Goal: Task Accomplishment & Management: Use online tool/utility

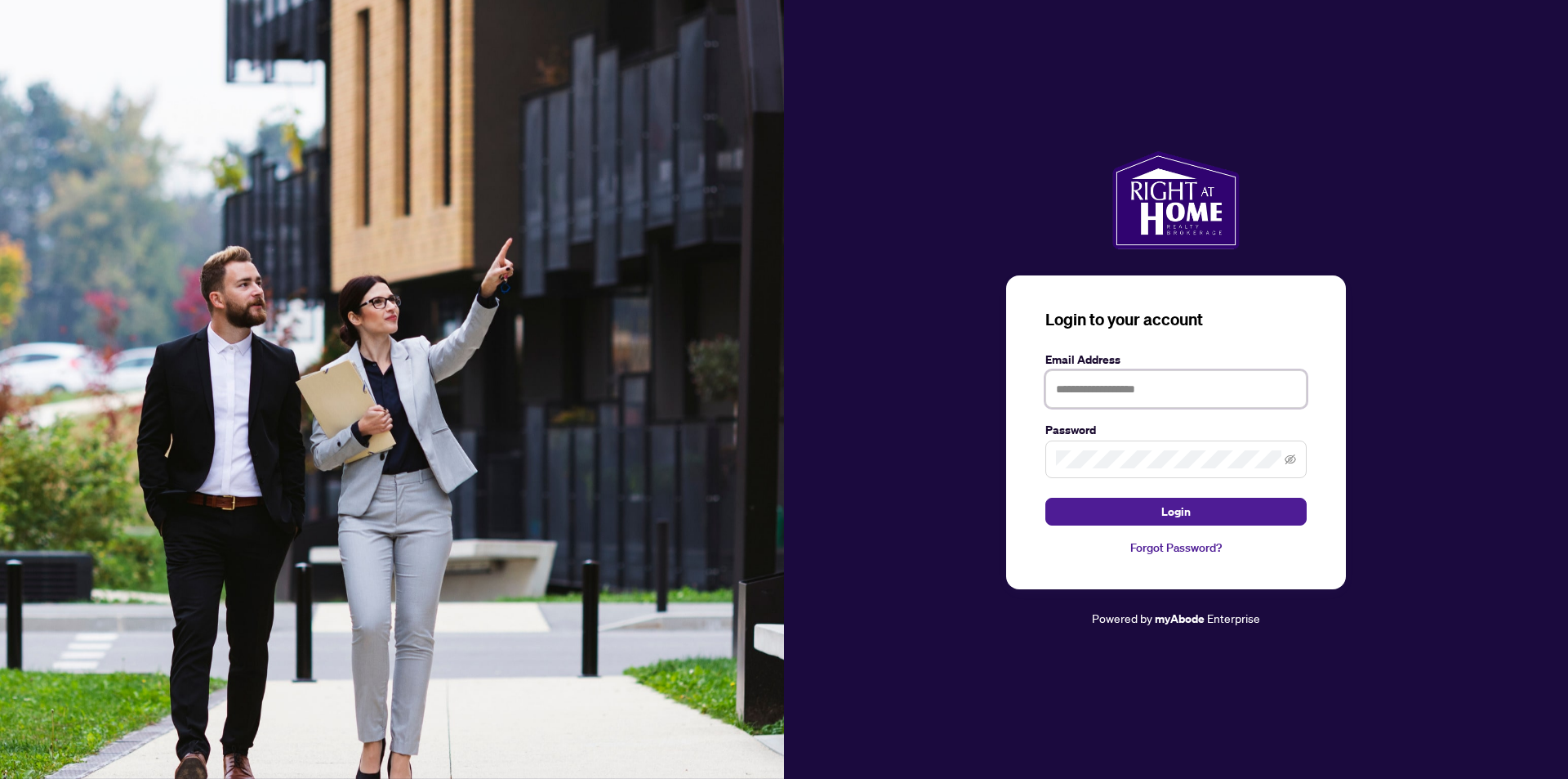
click at [1141, 388] on input "text" at bounding box center [1176, 389] width 262 height 38
type input "**********"
click at [1165, 507] on span "Login" at bounding box center [1176, 511] width 30 height 26
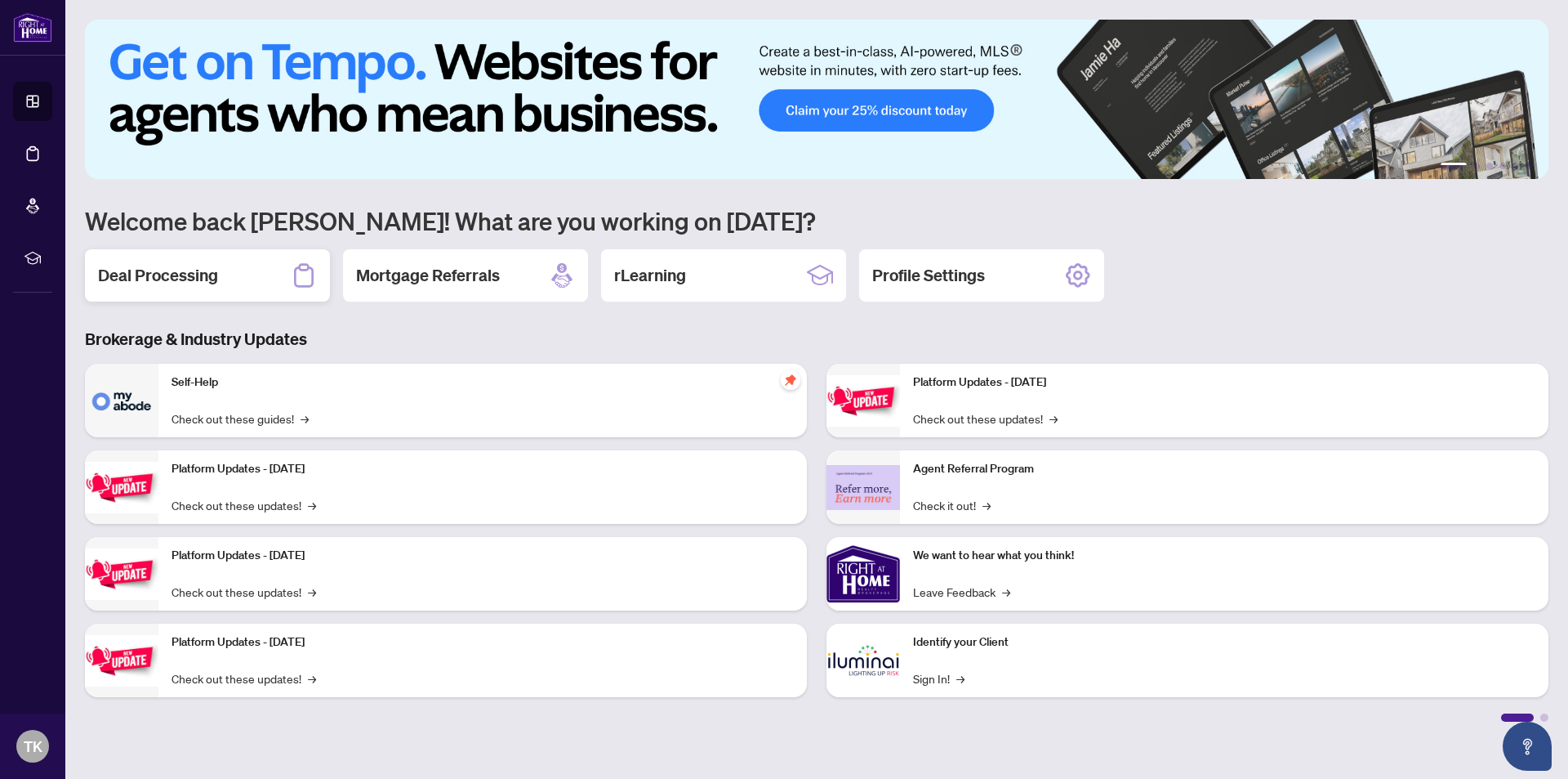
click at [188, 268] on h2 "Deal Processing" at bounding box center [158, 275] width 120 height 23
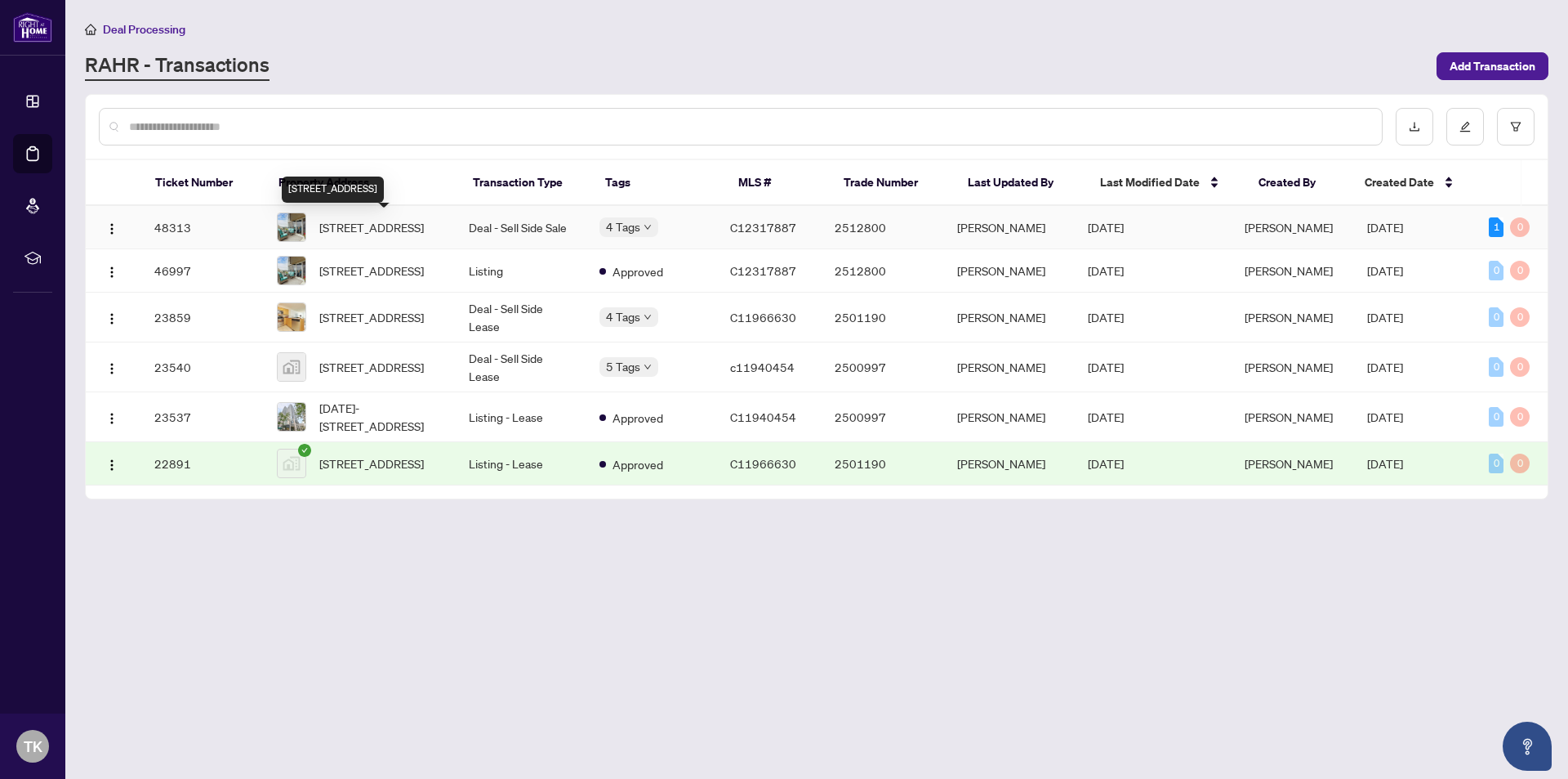
click at [337, 224] on span "[STREET_ADDRESS]" at bounding box center [371, 227] width 104 height 18
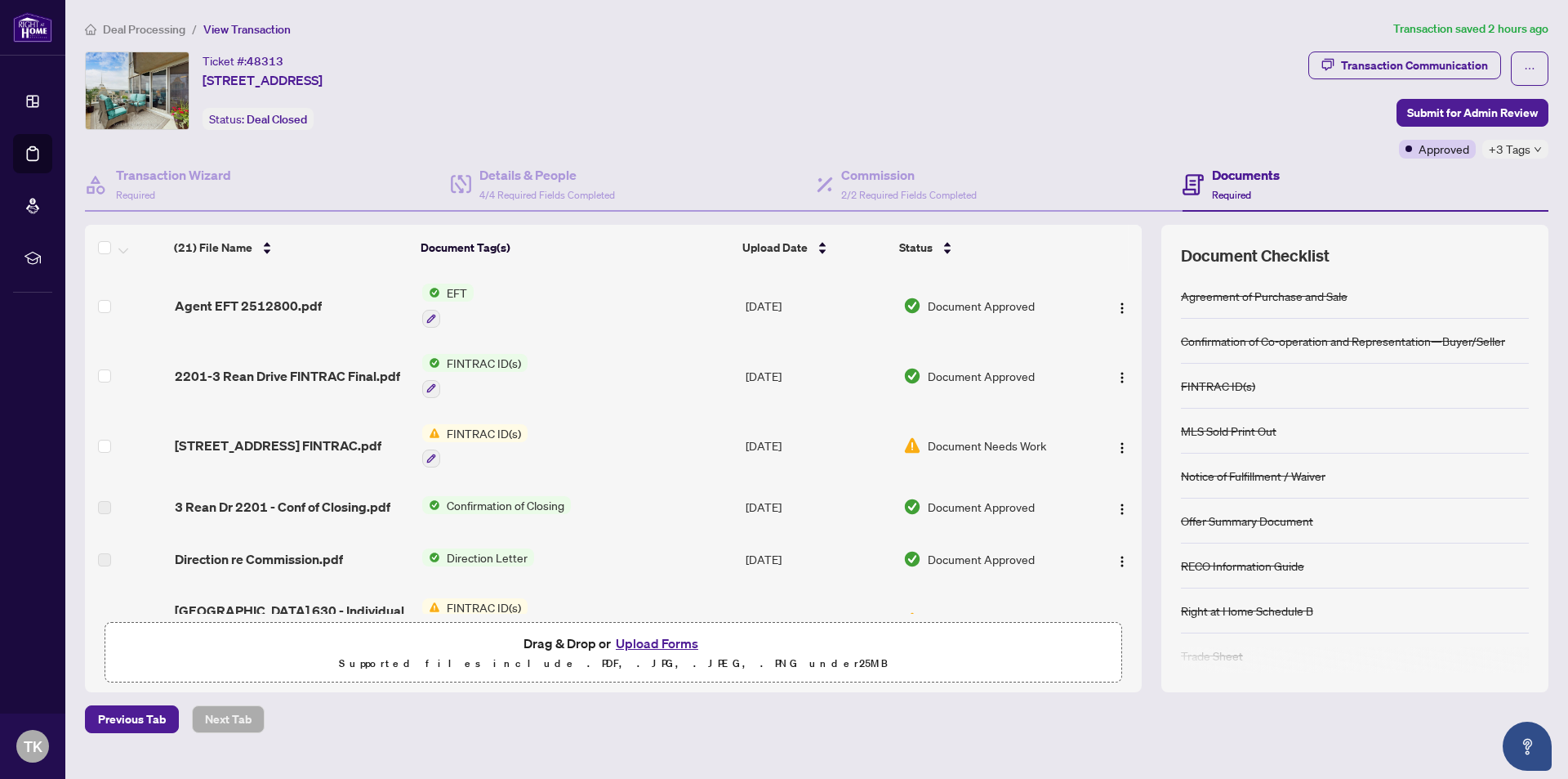
click at [458, 290] on span "EFT" at bounding box center [457, 293] width 34 height 18
click at [271, 301] on span "Agent EFT 2512800.pdf" at bounding box center [248, 306] width 147 height 20
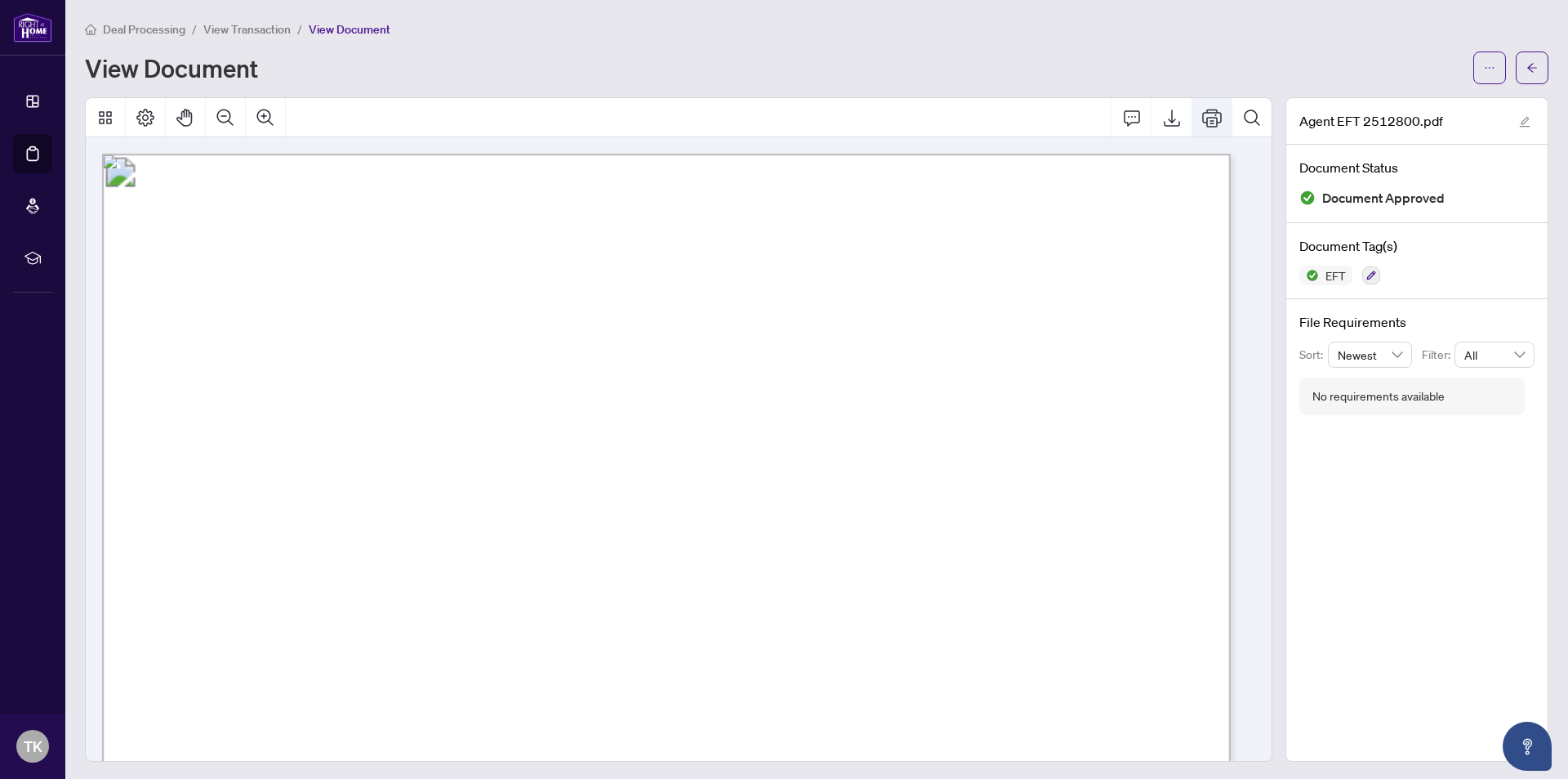
click at [1202, 122] on icon "Print" at bounding box center [1212, 118] width 20 height 20
